Goal: Use online tool/utility: Utilize a website feature to perform a specific function

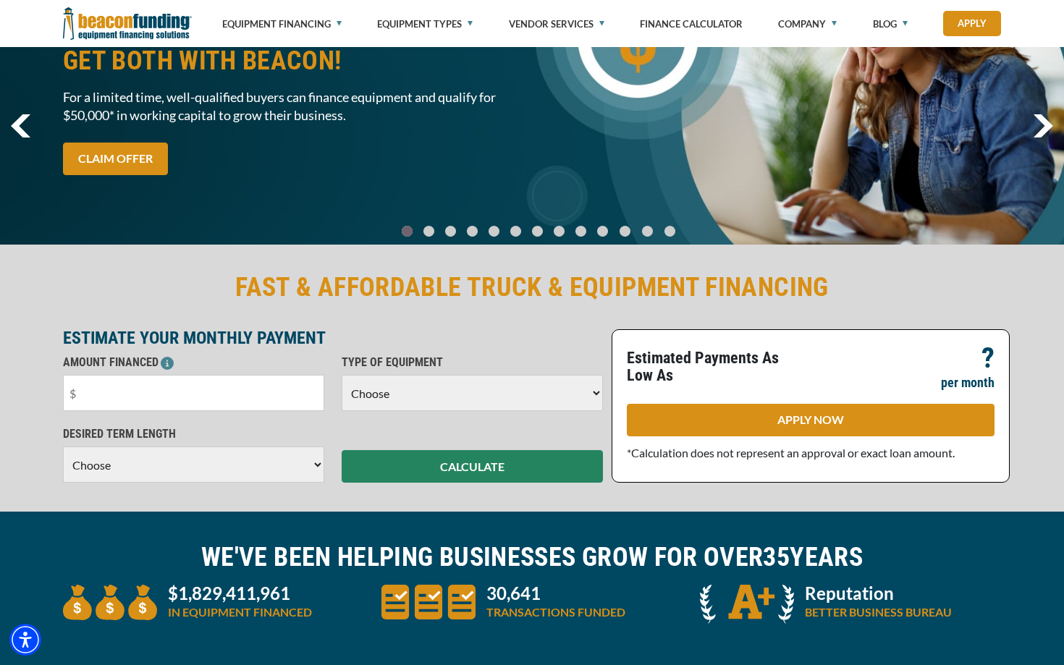
click at [251, 395] on input "text" at bounding box center [193, 393] width 261 height 36
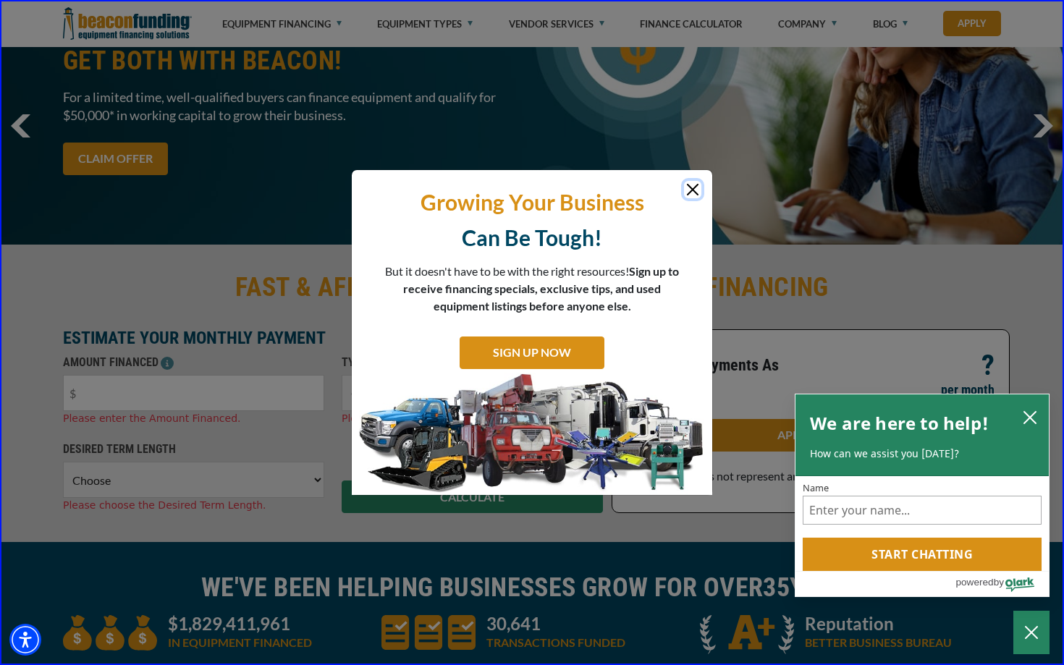
click at [693, 185] on button "Close" at bounding box center [692, 189] width 17 height 17
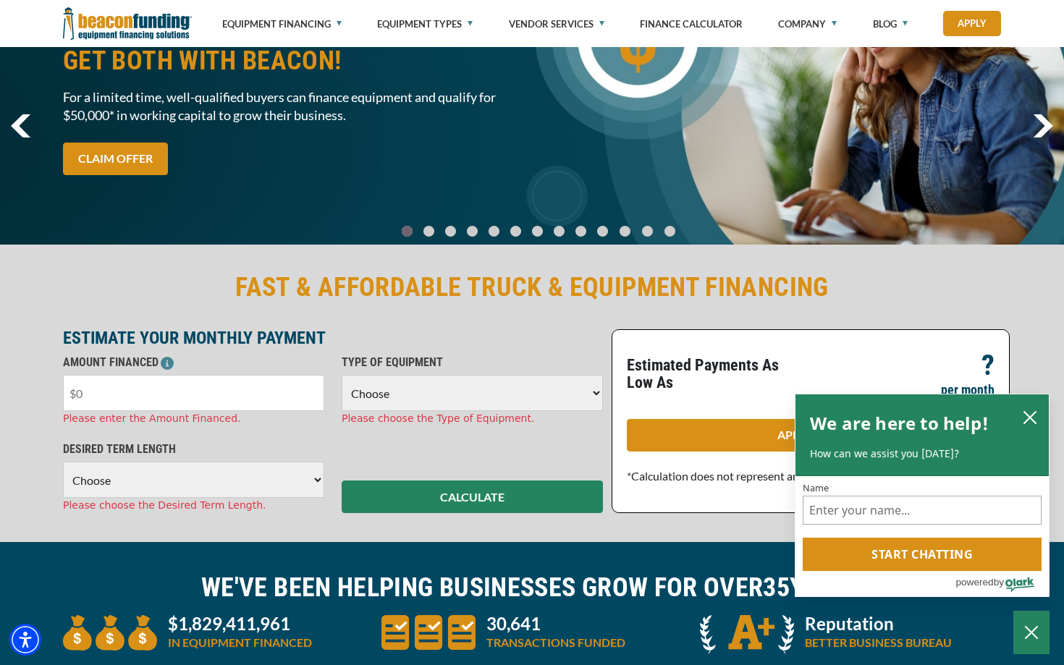
click at [164, 399] on input "text" at bounding box center [193, 393] width 261 height 36
type input "$450,000"
click at [359, 405] on select "Choose Backhoe Boom/Bucket Truck Chipper Commercial Mower Crane DTG/DTF Printin…" at bounding box center [472, 393] width 261 height 36
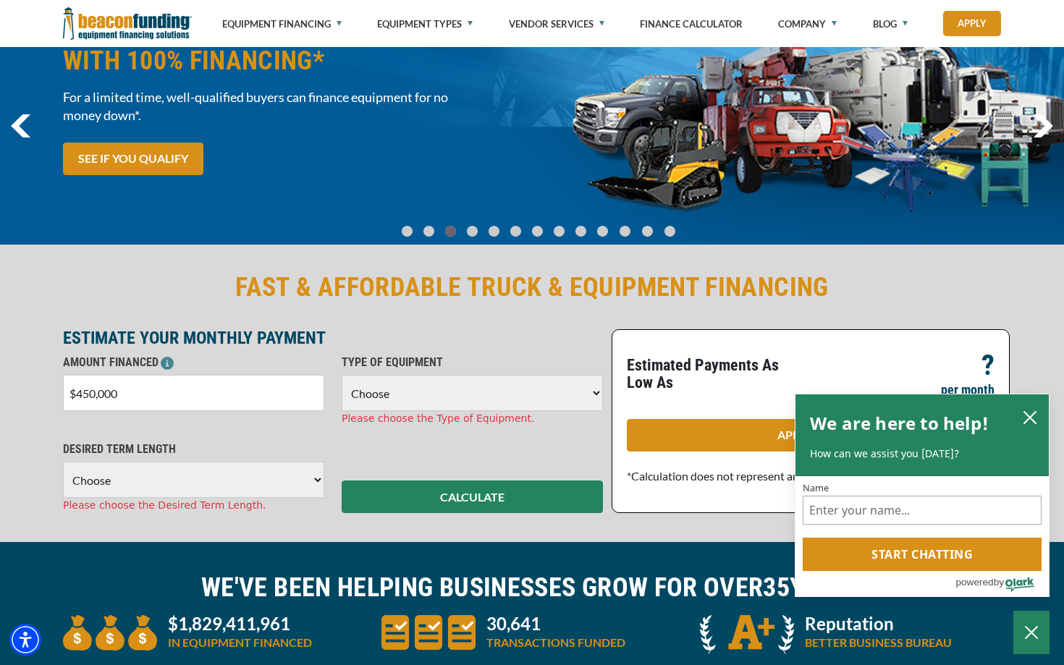
select select "25"
click at [342, 375] on select "Choose Backhoe Boom/Bucket Truck Chipper Commercial Mower Crane DTG/DTF Printin…" at bounding box center [472, 393] width 261 height 36
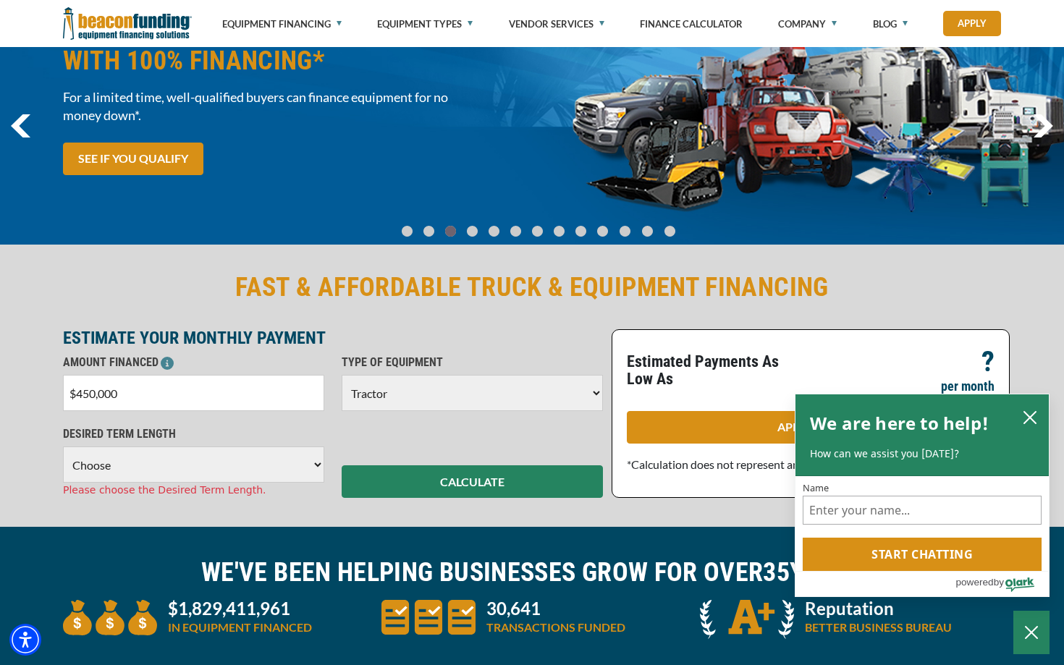
click at [252, 473] on select "Choose 36 Months 48 Months 60 Months 72 Months 84 Months" at bounding box center [193, 465] width 261 height 36
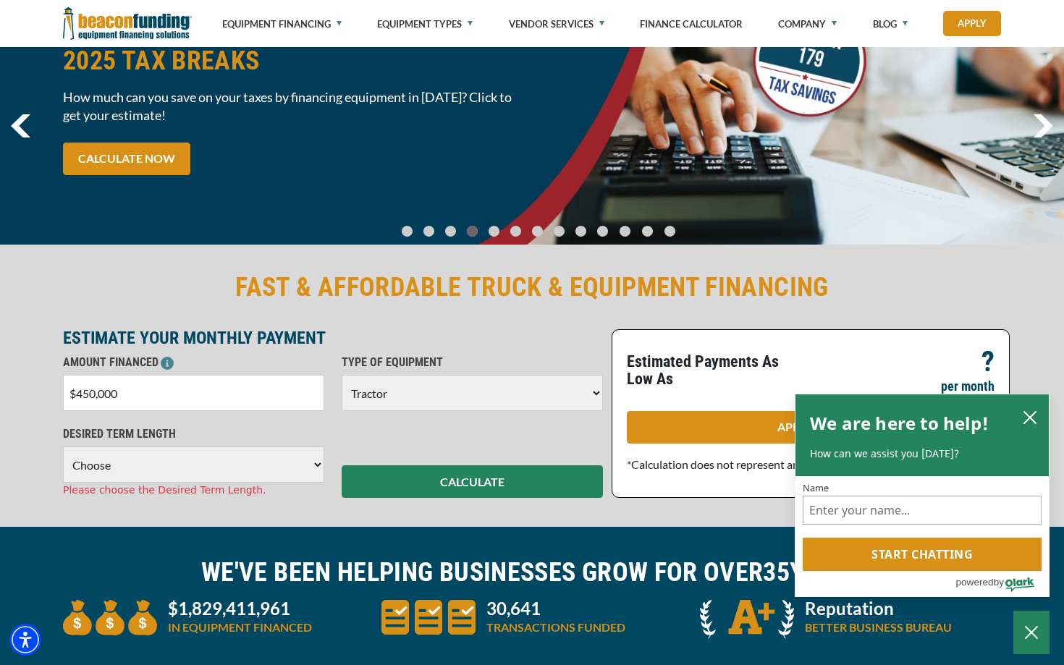
select select "84"
click at [63, 447] on select "Choose 36 Months 48 Months 60 Months 72 Months 84 Months" at bounding box center [193, 465] width 261 height 36
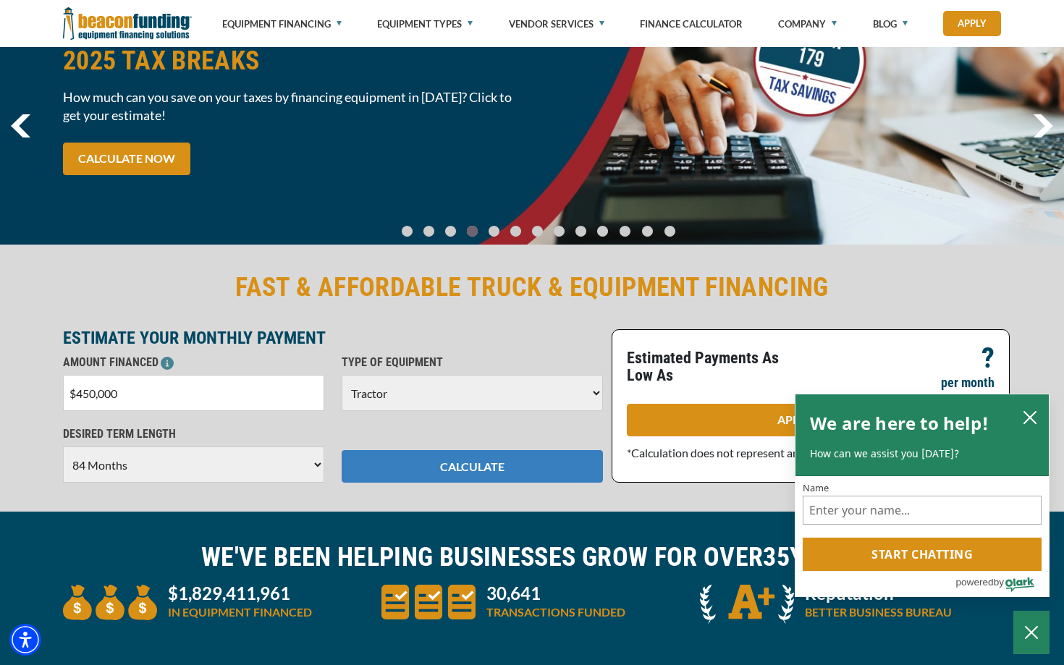
click at [411, 481] on button "CALCULATE" at bounding box center [472, 466] width 261 height 33
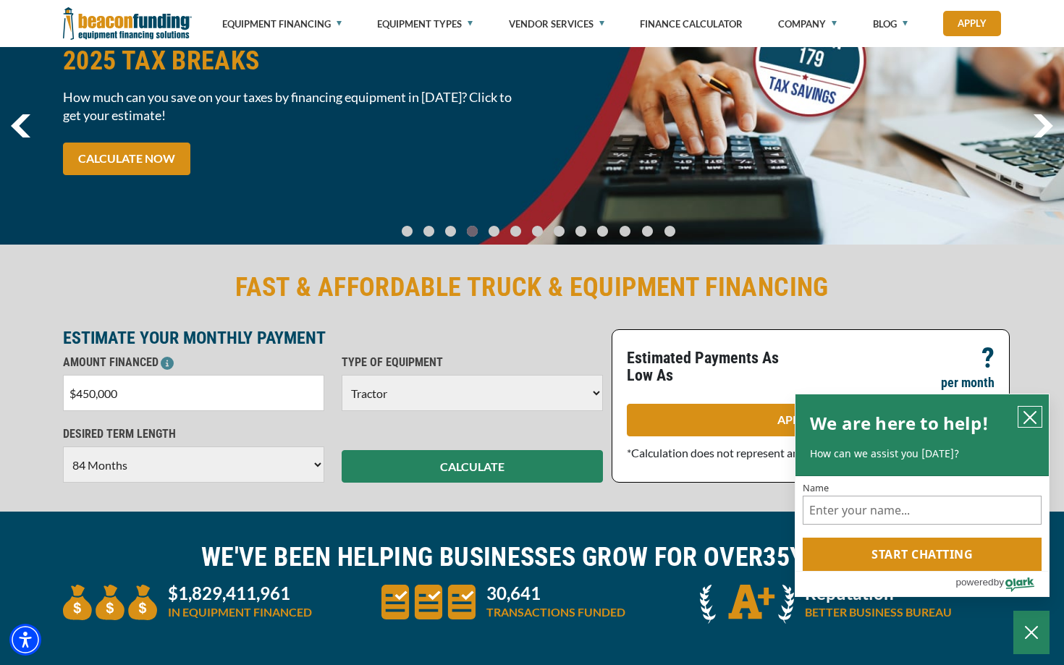
click at [1030, 410] on icon "close chatbox" at bounding box center [1030, 417] width 14 height 14
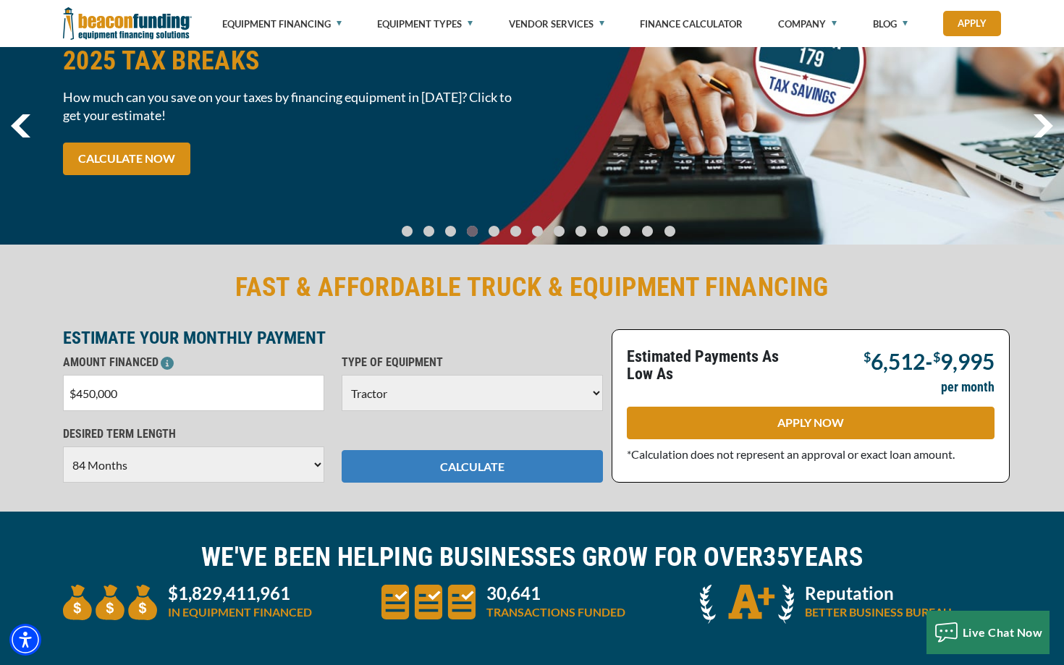
click at [524, 468] on button "CALCULATE" at bounding box center [472, 466] width 261 height 33
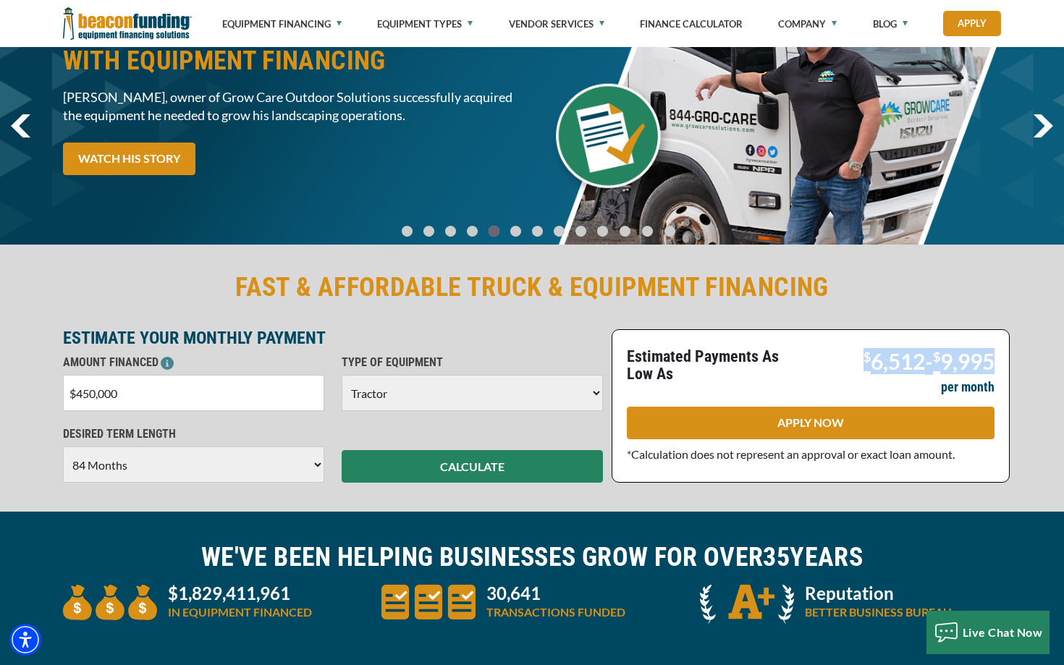
drag, startPoint x: 853, startPoint y: 356, endPoint x: 1027, endPoint y: 360, distance: 173.8
click at [1028, 365] on div "FAST & AFFORDABLE TRUCK & EQUIPMENT FINANCING ESTIMATE YOUR MONTHLY PAYMENT AMO…" at bounding box center [532, 377] width 1064 height 270
click at [765, 369] on p "Estimated Payments As Low As" at bounding box center [714, 365] width 175 height 35
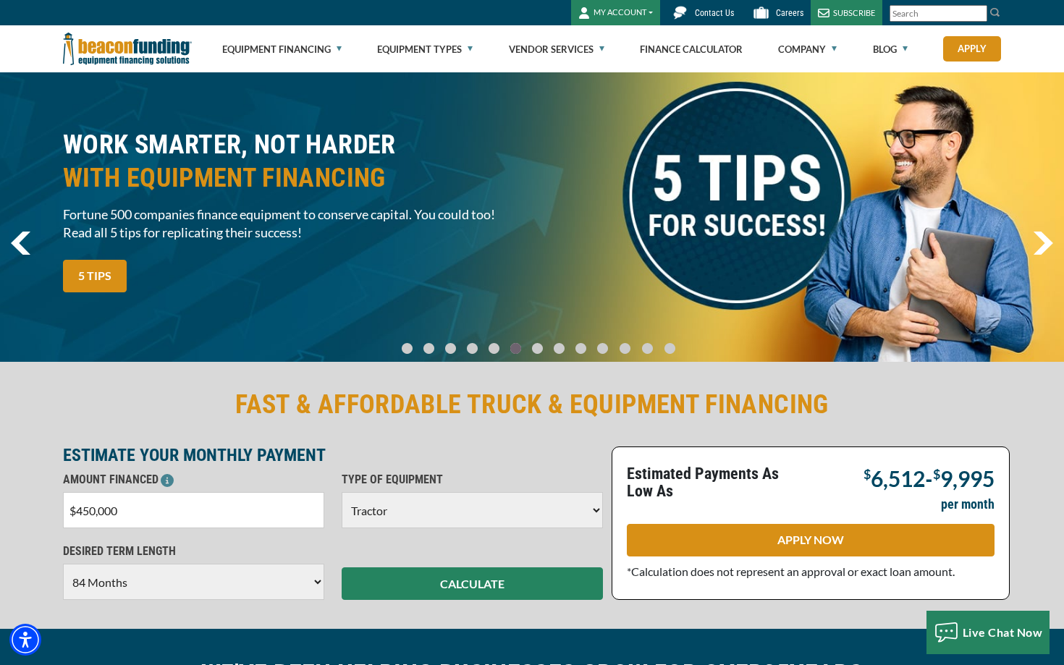
click at [271, 576] on select "Choose 36 Months 48 Months 60 Months 72 Months 84 Months" at bounding box center [193, 582] width 261 height 36
click at [63, 564] on select "Choose 36 Months 48 Months 60 Months 72 Months 84 Months" at bounding box center [193, 582] width 261 height 36
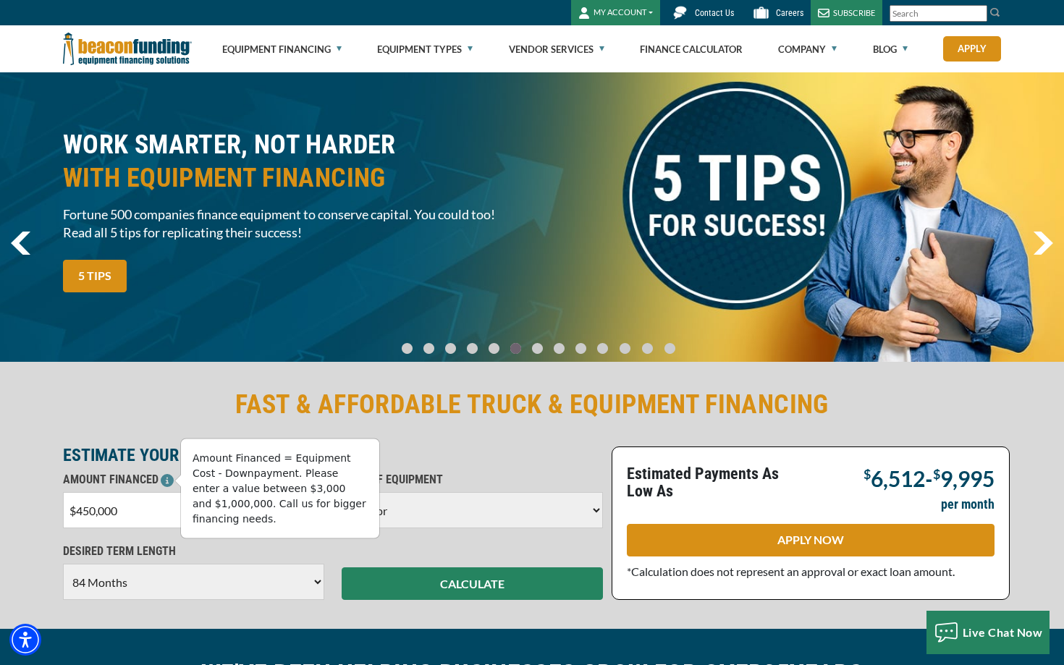
click at [168, 479] on icon at bounding box center [167, 480] width 13 height 13
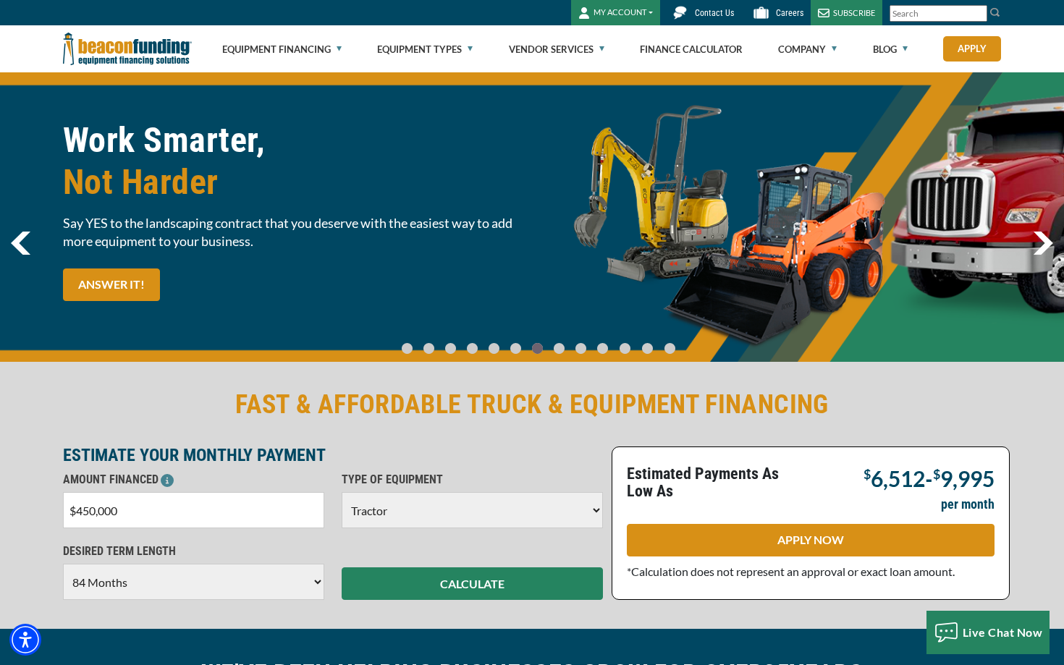
click at [190, 545] on p "DESIRED TERM LENGTH" at bounding box center [193, 551] width 261 height 17
click at [429, 529] on div "AMOUNT FINANCED $450,000 Please enter the Amount Financed. TYPE OF EQUIPMENT Ch…" at bounding box center [332, 507] width 557 height 72
click at [434, 514] on select "Choose Backhoe Boom/Bucket Truck Chipper Commercial Mower Crane DTG/DTF Printin…" at bounding box center [472, 510] width 261 height 36
click at [342, 492] on select "Choose Backhoe Boom/Bucket Truck Chipper Commercial Mower Crane DTG/DTF Printin…" at bounding box center [472, 510] width 261 height 36
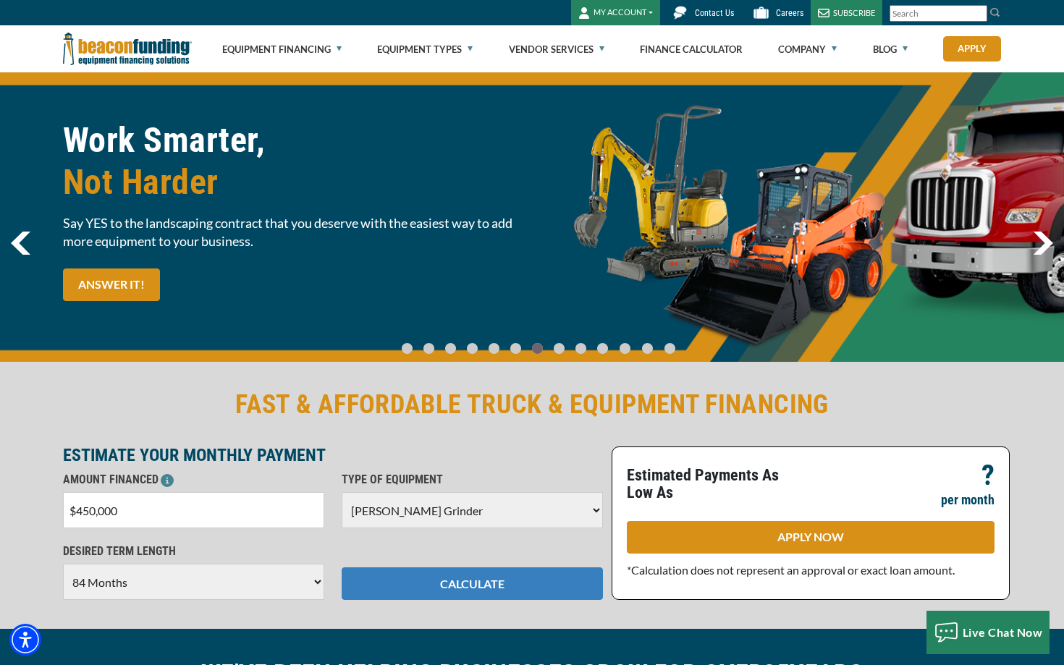
click at [439, 591] on button "CALCULATE" at bounding box center [472, 584] width 261 height 33
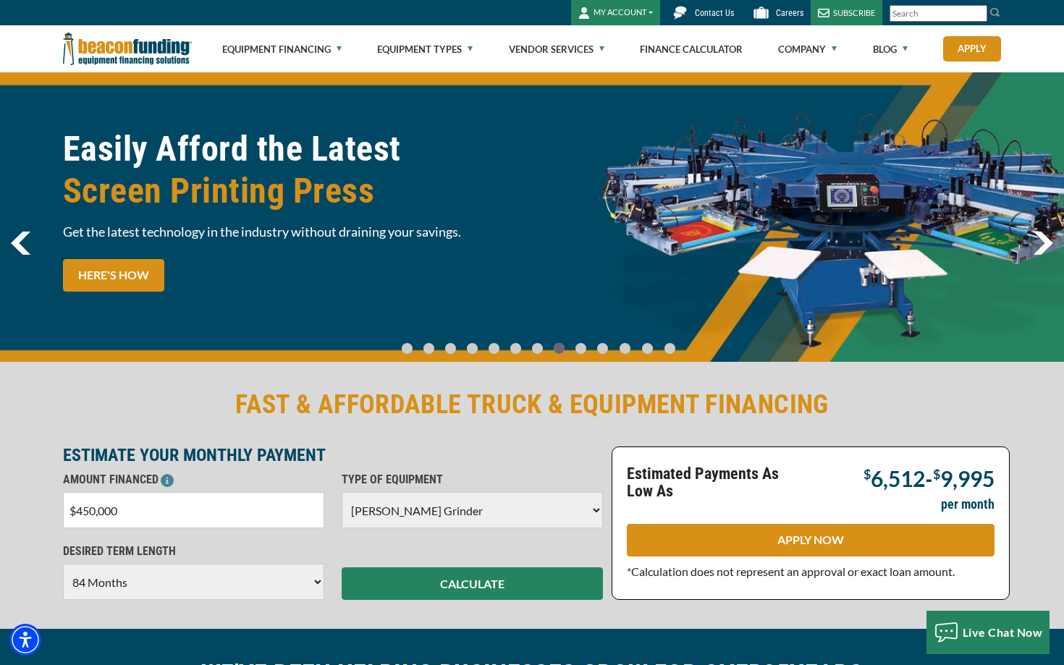
click at [453, 489] on div "TYPE OF EQUIPMENT Choose Backhoe Boom/Bucket Truck Chipper Commercial Mower Cra…" at bounding box center [472, 499] width 279 height 57
click at [443, 507] on select "Choose Backhoe Boom/Bucket Truck Chipper Commercial Mower Crane DTG/DTF Printin…" at bounding box center [472, 510] width 261 height 36
select select "6"
click at [342, 492] on select "Choose Backhoe Boom/Bucket Truck Chipper Commercial Mower Crane DTG/DTF Printin…" at bounding box center [472, 510] width 261 height 36
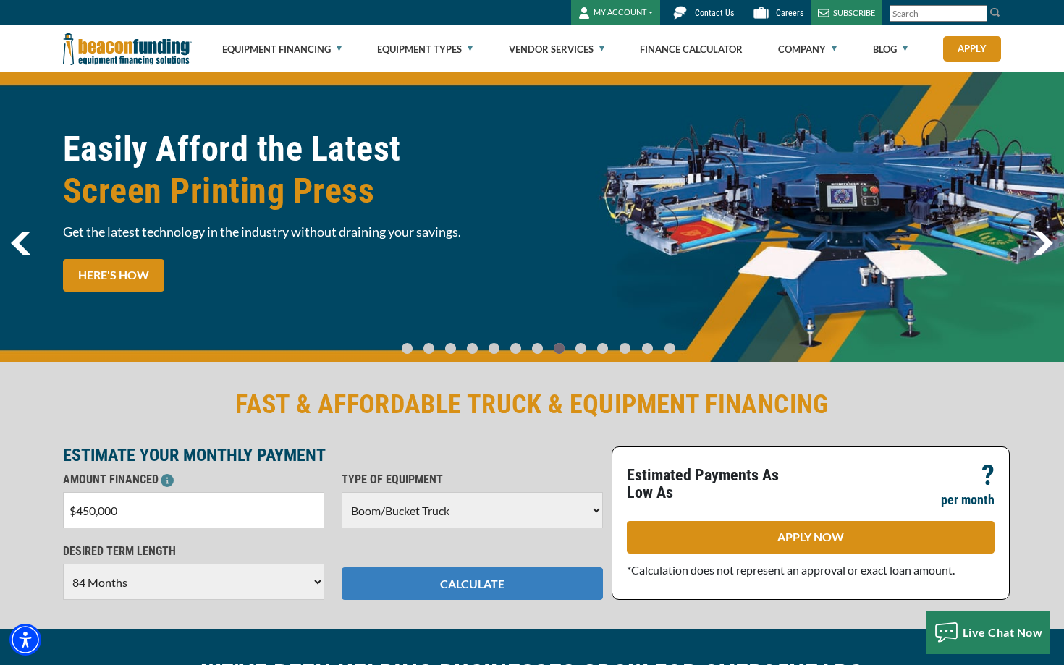
click at [507, 591] on button "CALCULATE" at bounding box center [472, 584] width 261 height 33
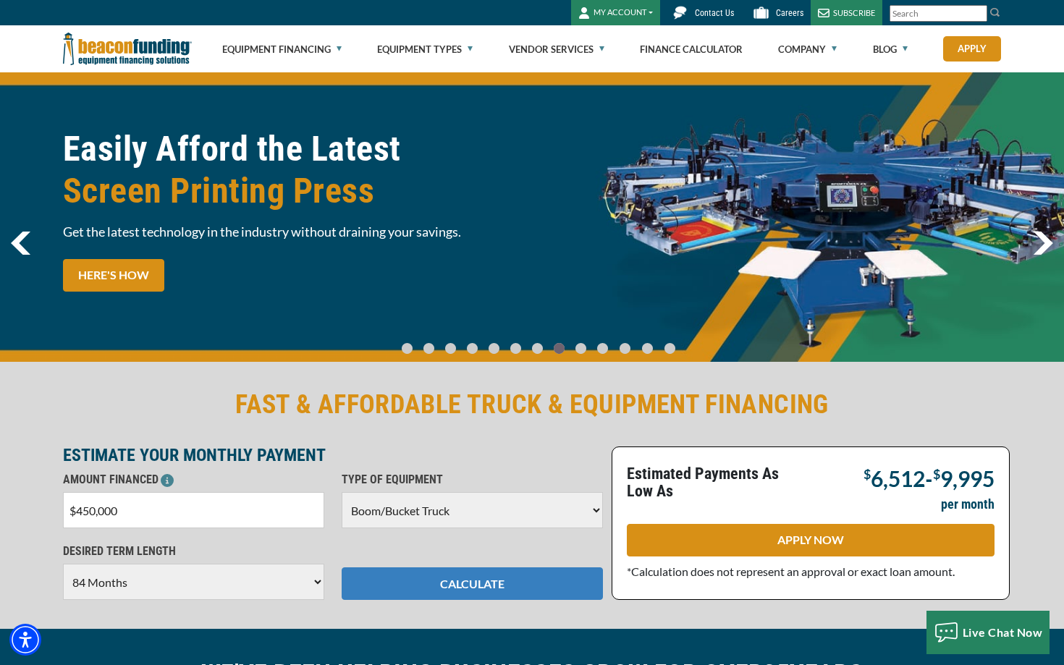
click at [467, 597] on button "CALCULATE" at bounding box center [472, 584] width 261 height 33
